Goal: Information Seeking & Learning: Learn about a topic

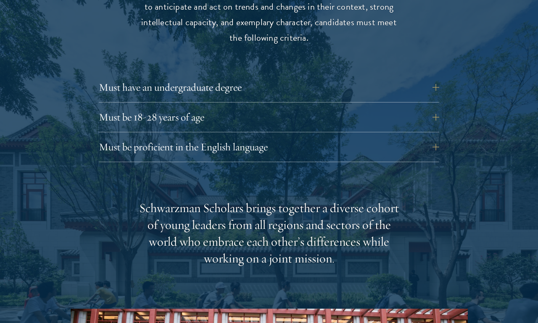
scroll to position [1144, 0]
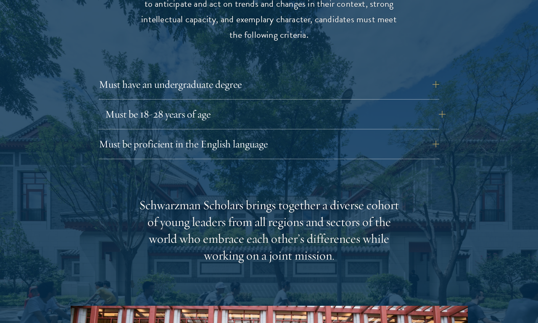
click at [114, 104] on button "Must be 18-28 years of age" at bounding box center [275, 114] width 341 height 20
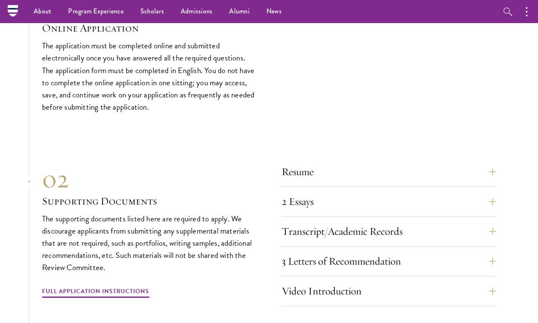
scroll to position [2547, 0]
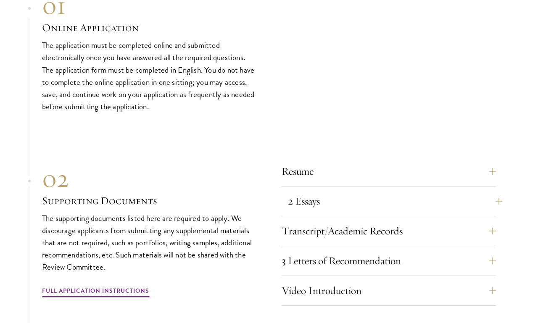
click at [314, 201] on button "2 Essays" at bounding box center [395, 201] width 215 height 20
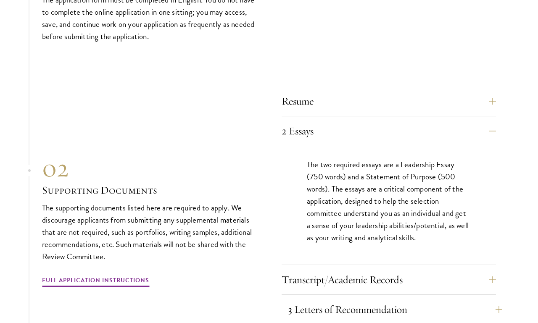
click at [298, 312] on button "3 Letters of Recommendation" at bounding box center [395, 310] width 215 height 20
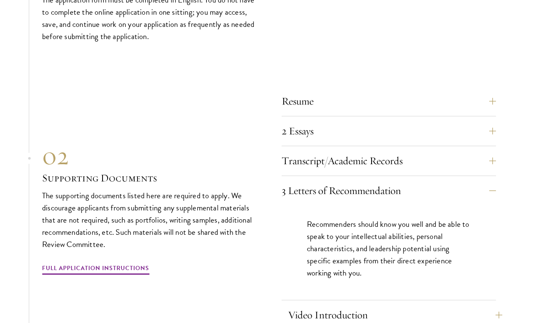
click at [301, 318] on button "Video Introduction" at bounding box center [395, 315] width 215 height 20
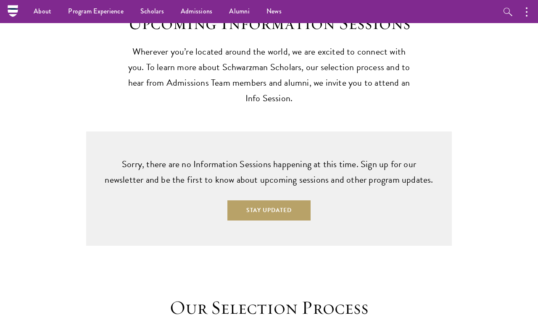
scroll to position [2019, 0]
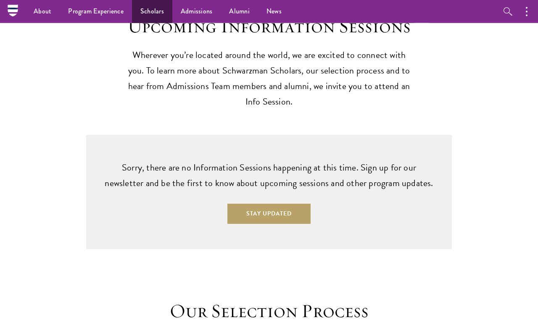
click at [148, 9] on link "Scholars" at bounding box center [152, 11] width 40 height 23
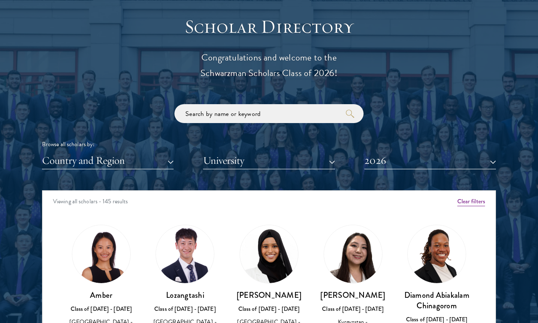
scroll to position [895, 0]
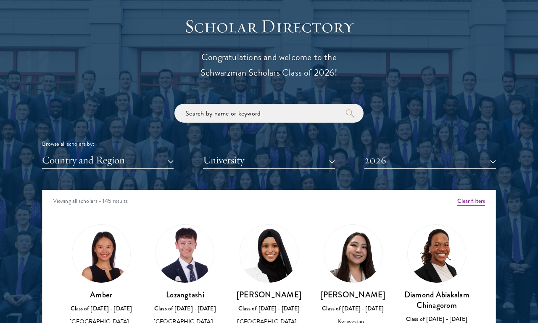
click at [84, 154] on button "Country and Region" at bounding box center [108, 160] width 132 height 17
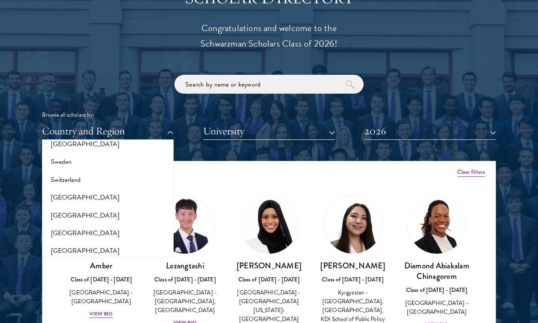
scroll to position [1552, 0]
click at [55, 243] on button "[GEOGRAPHIC_DATA]" at bounding box center [108, 252] width 127 height 18
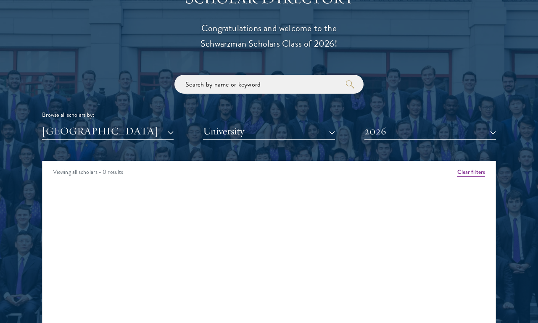
scroll to position [924, 0]
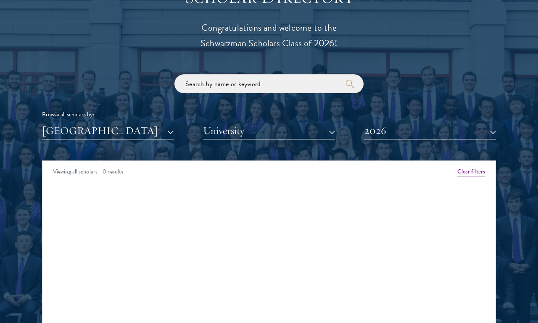
click at [61, 136] on button "[GEOGRAPHIC_DATA]" at bounding box center [108, 130] width 132 height 17
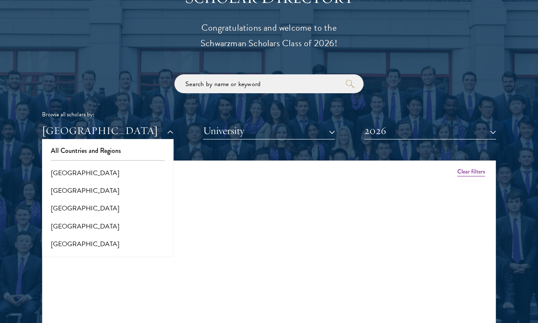
scroll to position [0, 0]
click at [386, 136] on button "2026" at bounding box center [431, 130] width 132 height 17
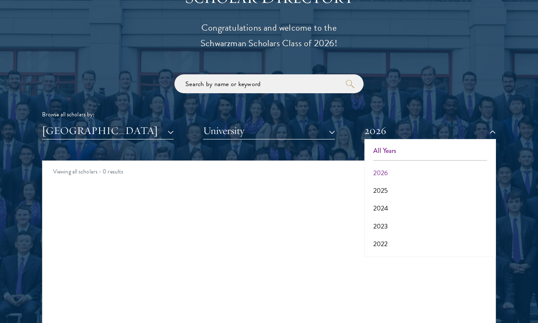
click at [370, 144] on button "All Years" at bounding box center [430, 151] width 127 height 18
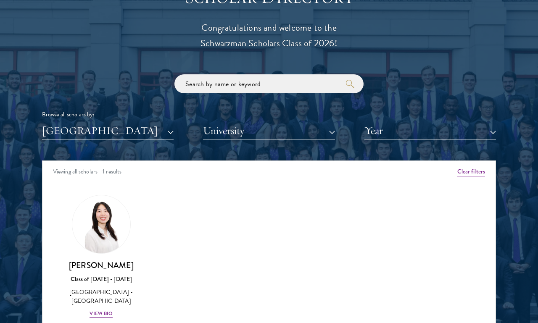
click at [57, 132] on button "[GEOGRAPHIC_DATA]" at bounding box center [108, 130] width 132 height 17
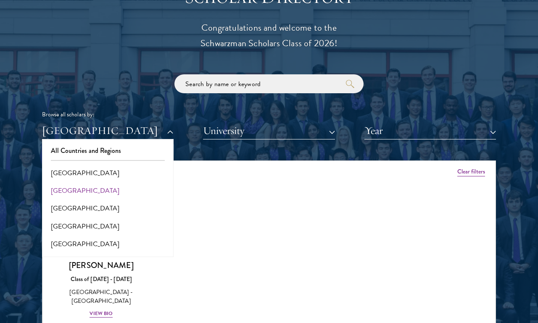
click at [60, 193] on button "[GEOGRAPHIC_DATA]" at bounding box center [108, 191] width 127 height 18
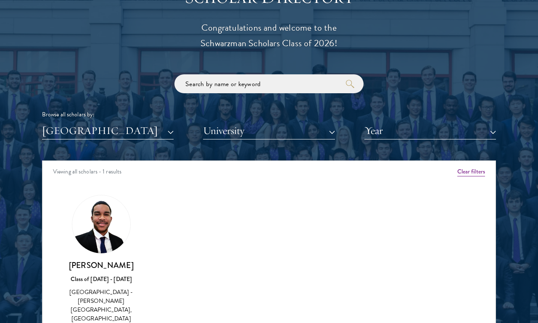
click at [92, 262] on h3 "Lamount Evanson" at bounding box center [101, 265] width 67 height 11
click at [90, 228] on img at bounding box center [101, 225] width 58 height 58
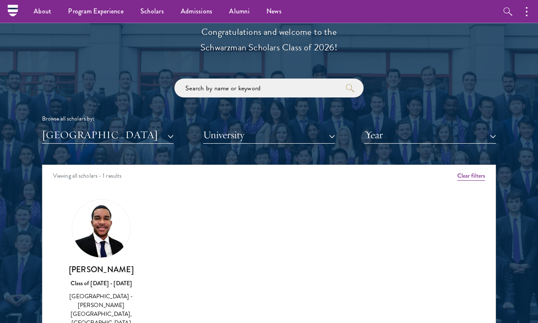
scroll to position [920, 0]
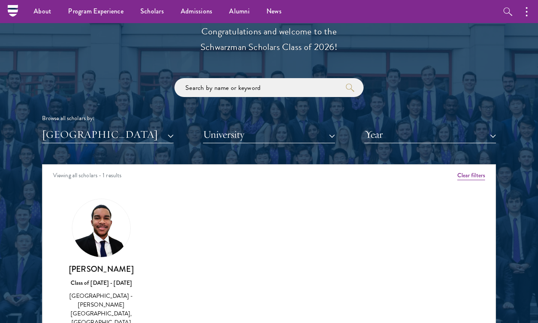
click at [56, 140] on button "[GEOGRAPHIC_DATA]" at bounding box center [108, 134] width 132 height 17
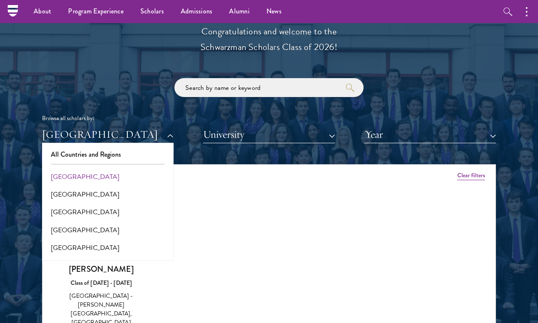
click at [54, 177] on button "[GEOGRAPHIC_DATA]" at bounding box center [108, 177] width 127 height 18
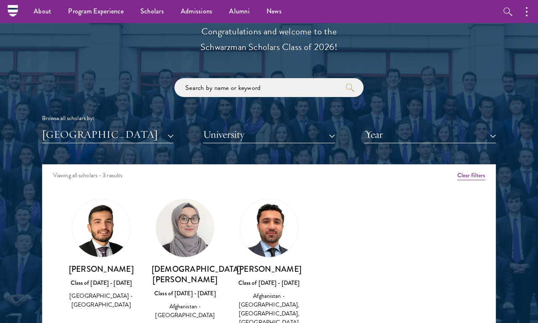
click at [56, 140] on button "[GEOGRAPHIC_DATA]" at bounding box center [108, 134] width 132 height 17
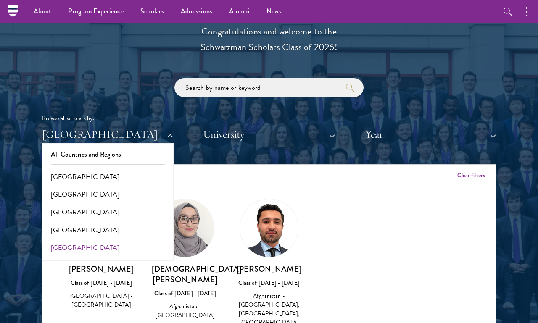
click at [53, 248] on button "[GEOGRAPHIC_DATA]" at bounding box center [108, 248] width 127 height 18
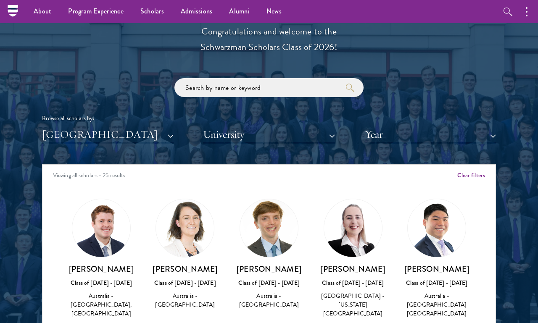
scroll to position [0, 0]
click at [51, 140] on button "[GEOGRAPHIC_DATA]" at bounding box center [108, 134] width 132 height 17
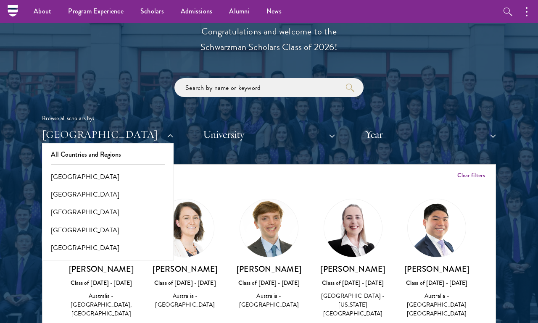
scroll to position [0, 0]
click at [64, 196] on button "[GEOGRAPHIC_DATA]" at bounding box center [108, 195] width 127 height 18
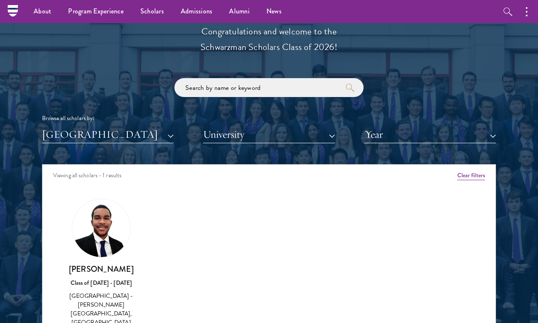
click at [50, 135] on button "[GEOGRAPHIC_DATA]" at bounding box center [108, 134] width 132 height 17
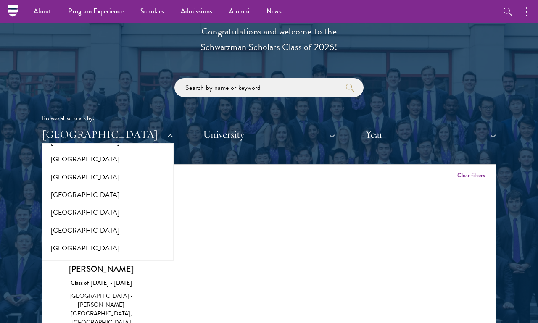
scroll to position [235, 0]
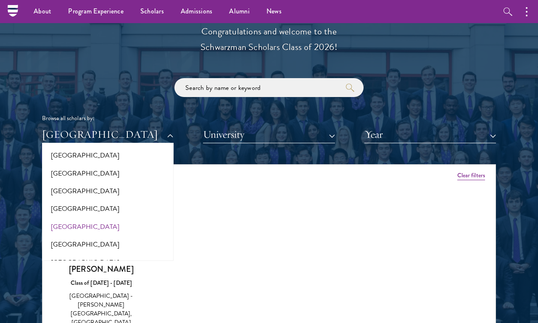
click at [57, 221] on button "[GEOGRAPHIC_DATA]" at bounding box center [108, 227] width 127 height 18
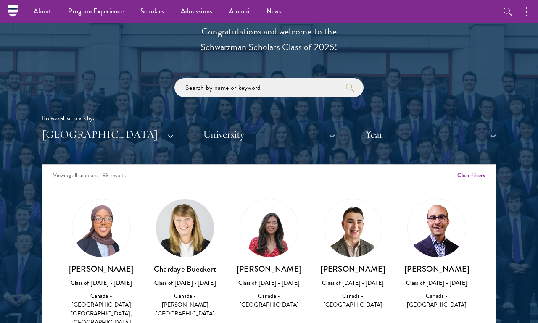
click at [64, 150] on div "Scholar Directory Congratulations and welcome to the Schwarzman Scholars Class …" at bounding box center [269, 203] width 454 height 428
click at [58, 140] on button "[GEOGRAPHIC_DATA]" at bounding box center [108, 134] width 132 height 17
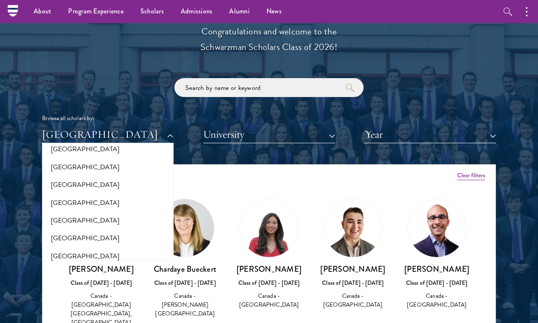
scroll to position [527, 0]
click at [55, 211] on button "[GEOGRAPHIC_DATA]" at bounding box center [108, 220] width 127 height 18
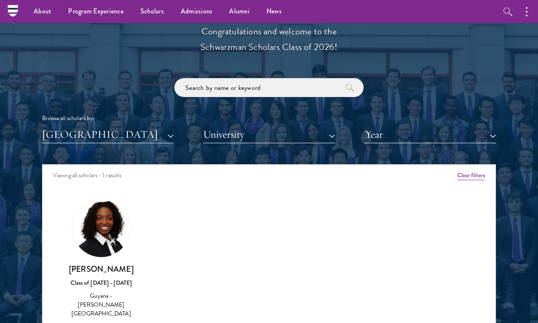
click at [101, 323] on div "View Bio" at bounding box center [101, 327] width 23 height 8
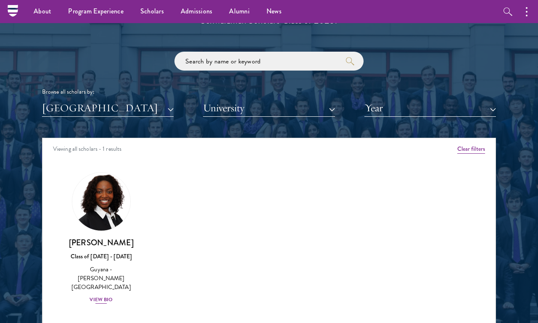
scroll to position [948, 0]
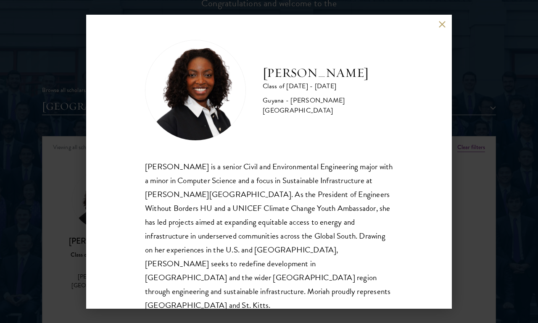
click at [78, 196] on div "Moriah Hamilton Class of 2025 - 2026 Guyana - Howard University Moriah Hamilton…" at bounding box center [269, 161] width 538 height 323
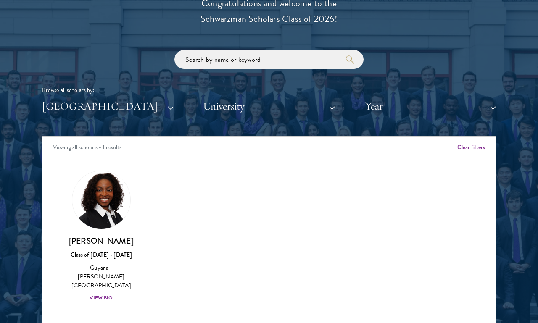
click at [101, 294] on div "View Bio" at bounding box center [101, 298] width 23 height 8
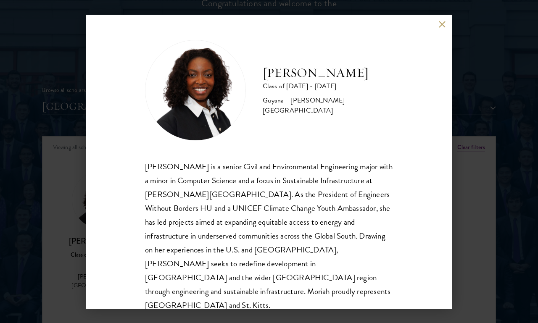
click at [62, 199] on div "Moriah Hamilton Class of 2025 - 2026 Guyana - Howard University Moriah Hamilton…" at bounding box center [269, 161] width 538 height 323
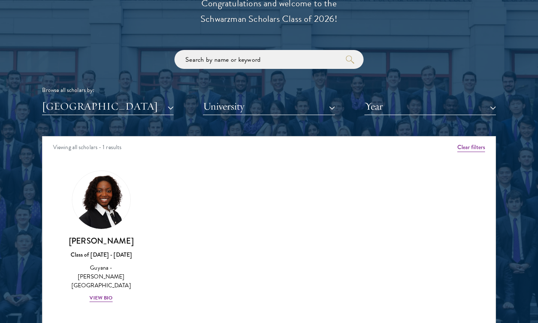
click at [65, 111] on button "[GEOGRAPHIC_DATA]" at bounding box center [108, 106] width 132 height 17
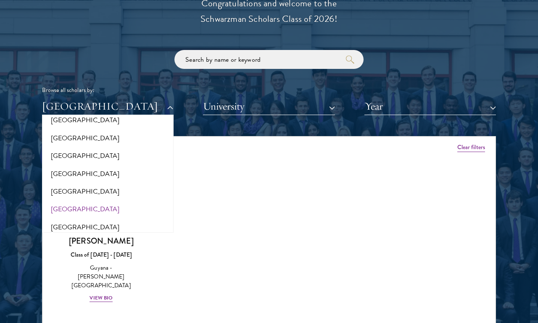
click at [57, 204] on button "[GEOGRAPHIC_DATA]" at bounding box center [108, 210] width 127 height 18
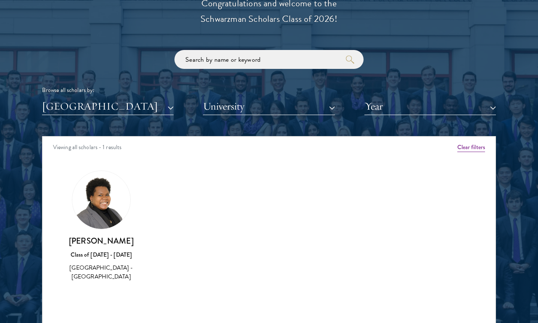
click at [63, 118] on div "Scholar Directory Congratulations and welcome to the Schwarzman Scholars Class …" at bounding box center [269, 175] width 454 height 428
click at [62, 120] on div "Scholar Directory Congratulations and welcome to the Schwarzman Scholars Class …" at bounding box center [269, 175] width 454 height 428
click at [56, 109] on button "[GEOGRAPHIC_DATA]" at bounding box center [108, 106] width 132 height 17
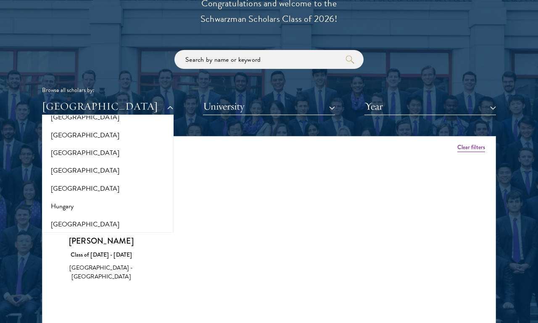
scroll to position [567, 0]
click at [57, 181] on button "[GEOGRAPHIC_DATA]" at bounding box center [108, 189] width 127 height 18
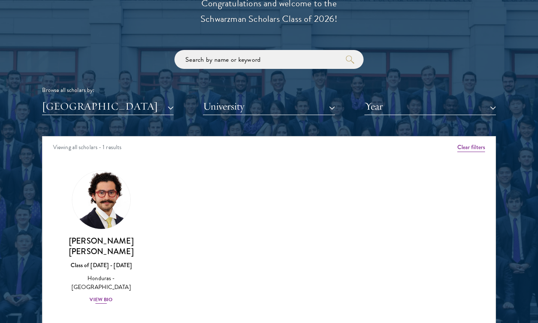
click at [97, 296] on div "View Bio" at bounding box center [101, 300] width 23 height 8
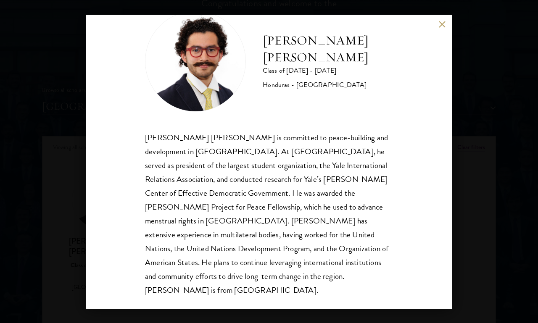
scroll to position [29, 0]
click at [64, 190] on div "Rolando Kattan Rubi Class of 2025 - 2026 Honduras - Yale University Rolando Kat…" at bounding box center [269, 161] width 538 height 323
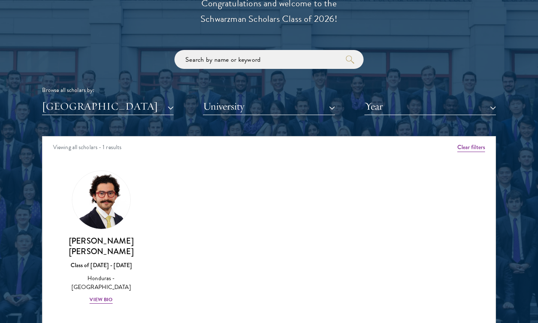
click at [62, 109] on button "[GEOGRAPHIC_DATA]" at bounding box center [108, 106] width 132 height 17
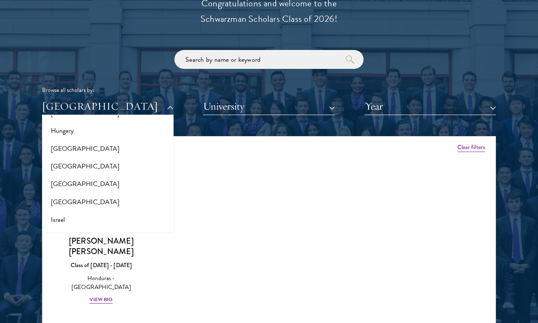
scroll to position [654, 0]
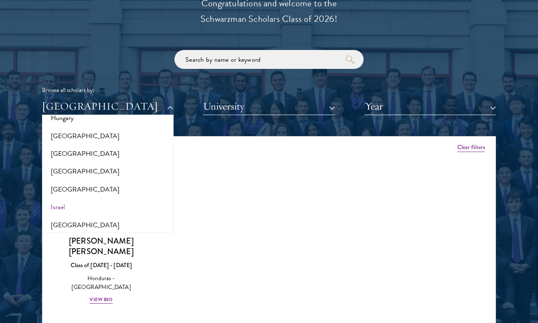
click at [53, 199] on button "Israel" at bounding box center [108, 208] width 127 height 18
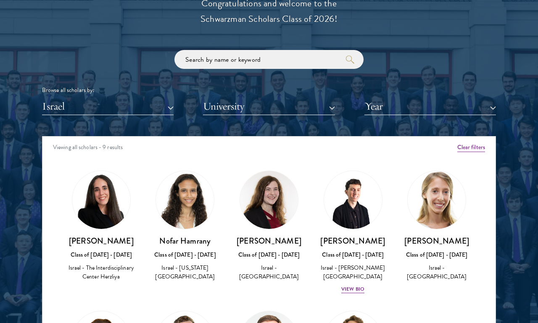
click at [52, 123] on div "Scholar Directory Congratulations and welcome to the Schwarzman Scholars Class …" at bounding box center [269, 175] width 454 height 428
click at [52, 118] on div "Scholar Directory Congratulations and welcome to the Schwarzman Scholars Class …" at bounding box center [269, 175] width 454 height 428
click at [48, 108] on button "Israel" at bounding box center [108, 106] width 132 height 17
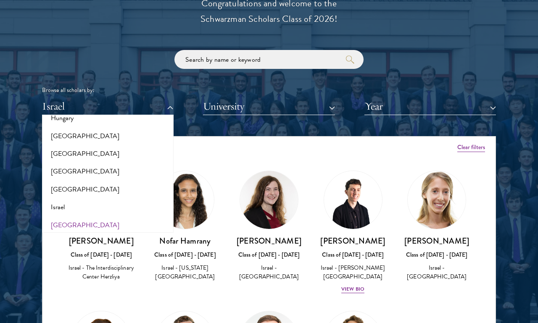
click at [55, 223] on button "[GEOGRAPHIC_DATA]" at bounding box center [108, 226] width 127 height 18
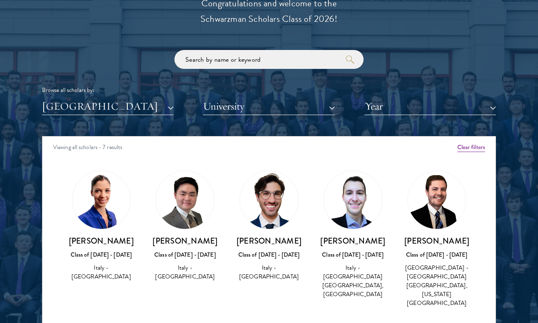
click at [53, 109] on button "[GEOGRAPHIC_DATA]" at bounding box center [108, 106] width 132 height 17
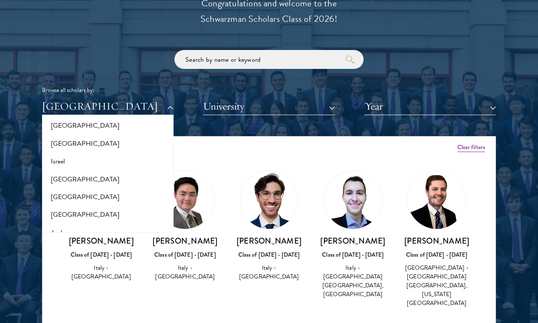
scroll to position [701, 0]
click at [58, 188] on button "[GEOGRAPHIC_DATA]" at bounding box center [108, 197] width 127 height 18
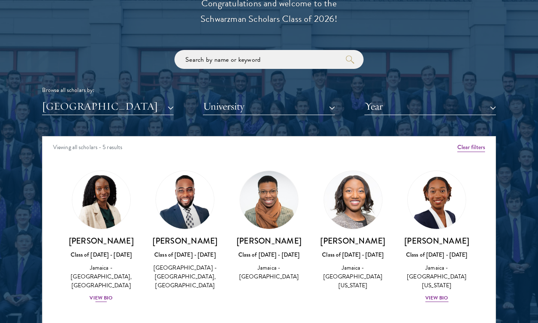
click at [93, 294] on div "View Bio" at bounding box center [101, 298] width 23 height 8
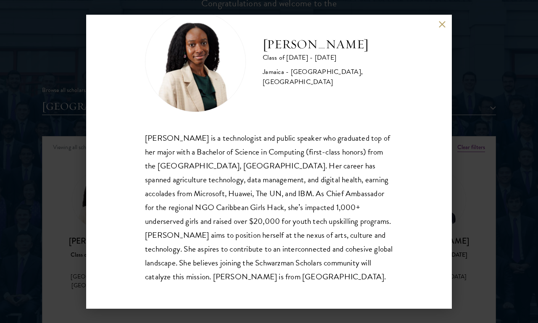
scroll to position [948, 1]
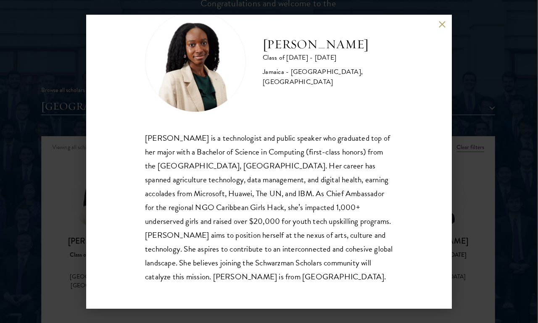
click at [12, 262] on div "Juleen Gentles Class of 2024 - 2025 Jamaica - University of Technology, Jamaica…" at bounding box center [269, 161] width 538 height 323
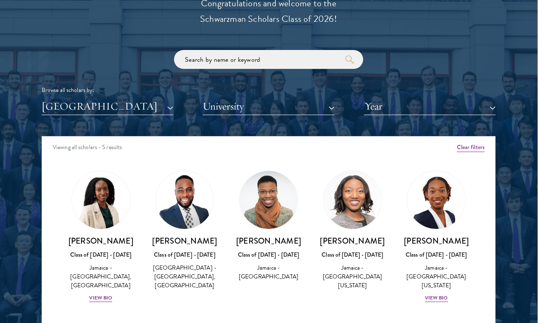
scroll to position [948, 0]
click at [432, 294] on div "View Bio" at bounding box center [436, 298] width 23 height 8
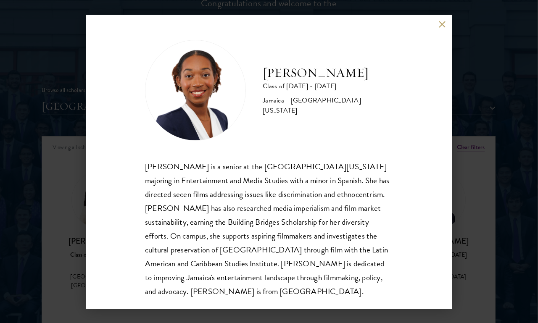
click at [53, 151] on div "Amanda Whylie Class of 2025 - 2026 Jamaica - University of Georgia Amanda Whyli…" at bounding box center [269, 161] width 538 height 323
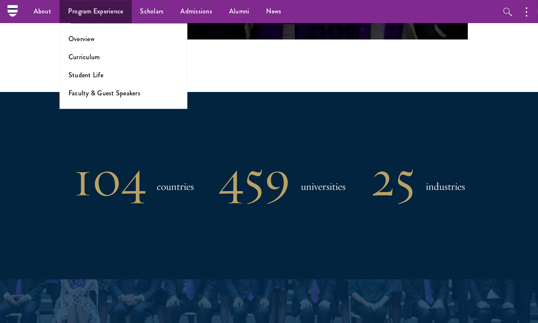
scroll to position [588, 0]
click at [74, 38] on link "Overview" at bounding box center [82, 39] width 26 height 10
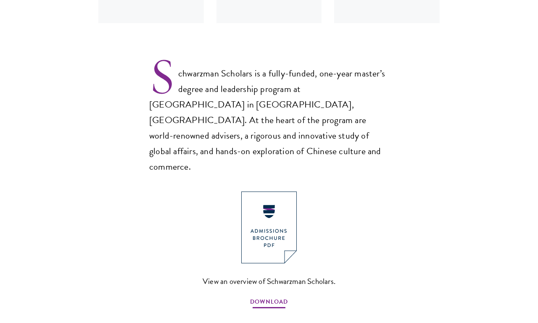
scroll to position [524, 0]
click at [257, 297] on span "DOWNLOAD" at bounding box center [269, 303] width 38 height 13
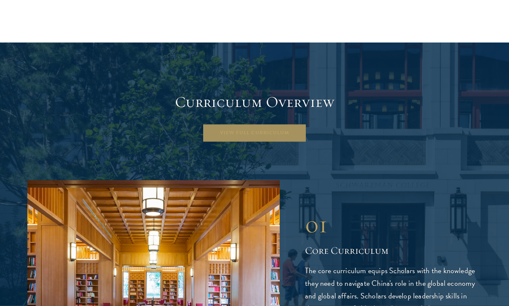
scroll to position [1105, 0]
click at [241, 123] on link "View Full Curriculum" at bounding box center [254, 132] width 104 height 19
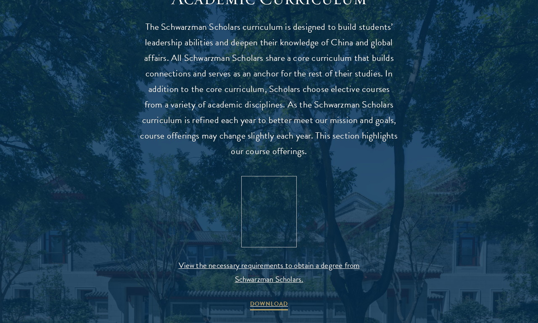
scroll to position [764, 0]
click at [258, 302] on span "DOWNLOAD" at bounding box center [269, 305] width 38 height 13
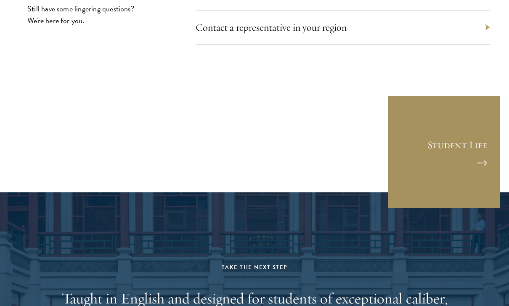
scroll to position [4722, 0]
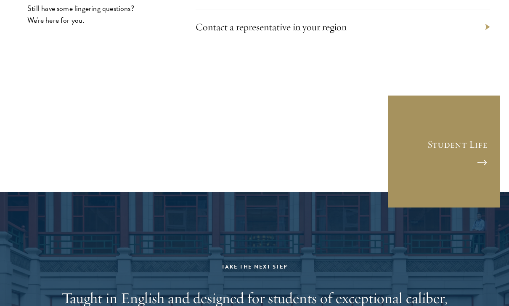
click at [452, 157] on link "Student Life" at bounding box center [444, 152] width 114 height 114
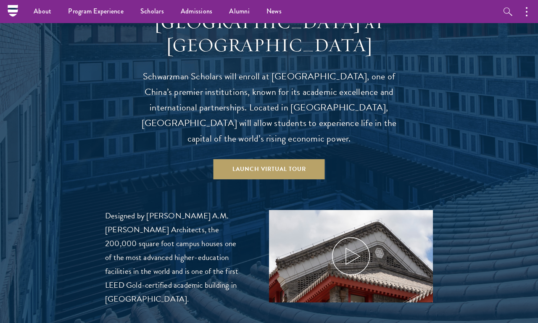
scroll to position [767, 0]
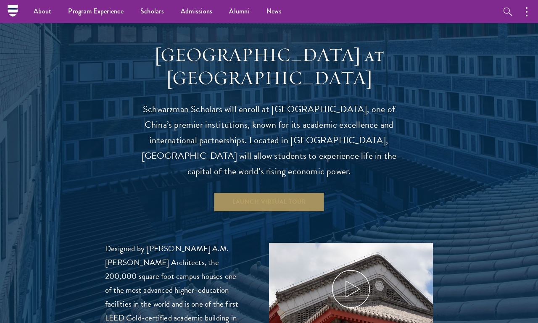
click at [299, 192] on link "Launch Virtual Tour" at bounding box center [269, 202] width 111 height 20
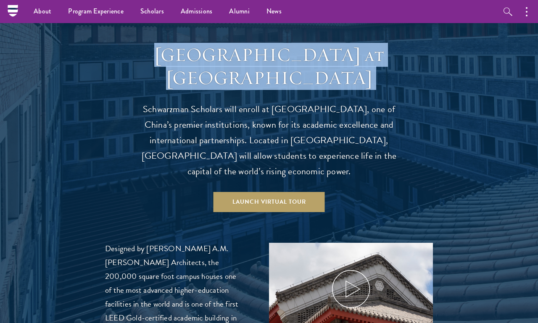
drag, startPoint x: 163, startPoint y: 37, endPoint x: 393, endPoint y: 71, distance: 232.6
click at [393, 71] on div "[GEOGRAPHIC_DATA] at [GEOGRAPHIC_DATA] Schwarzman Scholars will enroll at [GEOG…" at bounding box center [269, 111] width 261 height 136
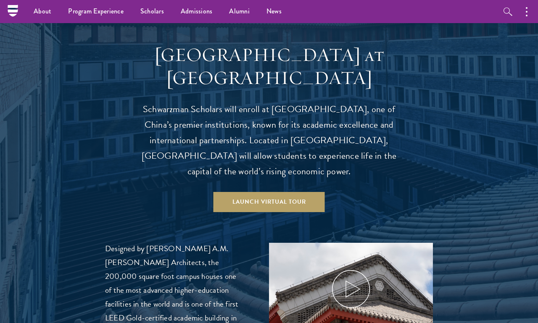
drag, startPoint x: 359, startPoint y: 65, endPoint x: 167, endPoint y: 40, distance: 193.8
click at [167, 43] on h3 "[GEOGRAPHIC_DATA] at [GEOGRAPHIC_DATA]" at bounding box center [269, 66] width 261 height 47
